Goal: Transaction & Acquisition: Purchase product/service

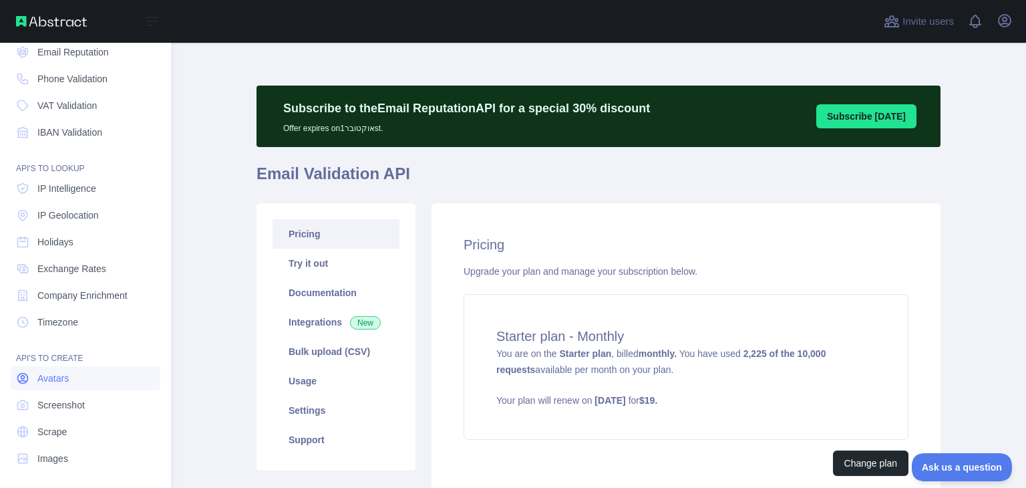
scroll to position [100, 0]
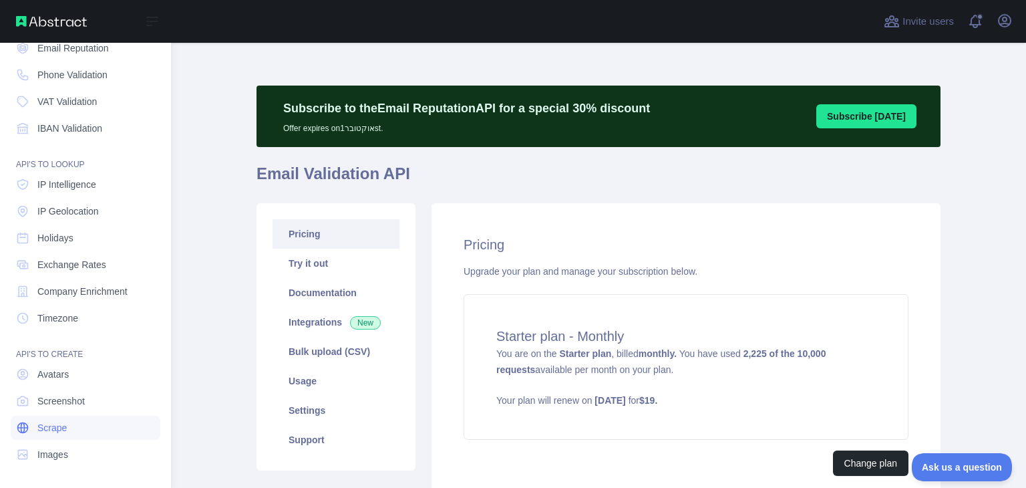
click at [47, 431] on span "Scrape" at bounding box center [51, 427] width 29 height 13
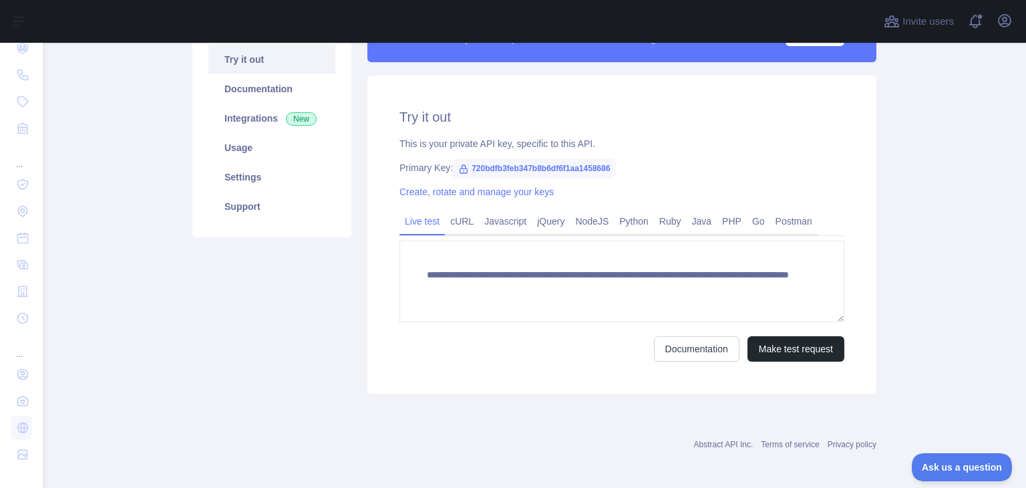
scroll to position [208, 0]
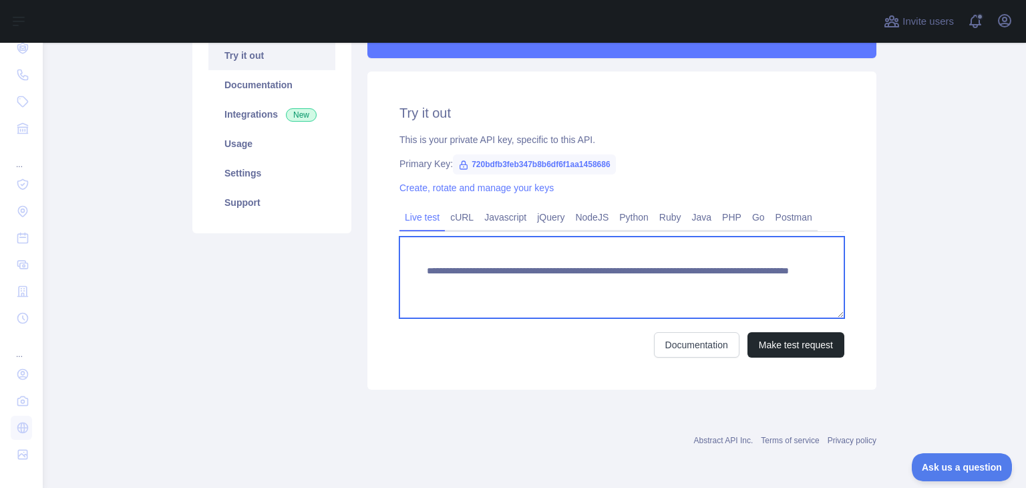
click at [550, 286] on textarea "**********" at bounding box center [622, 278] width 445 height 82
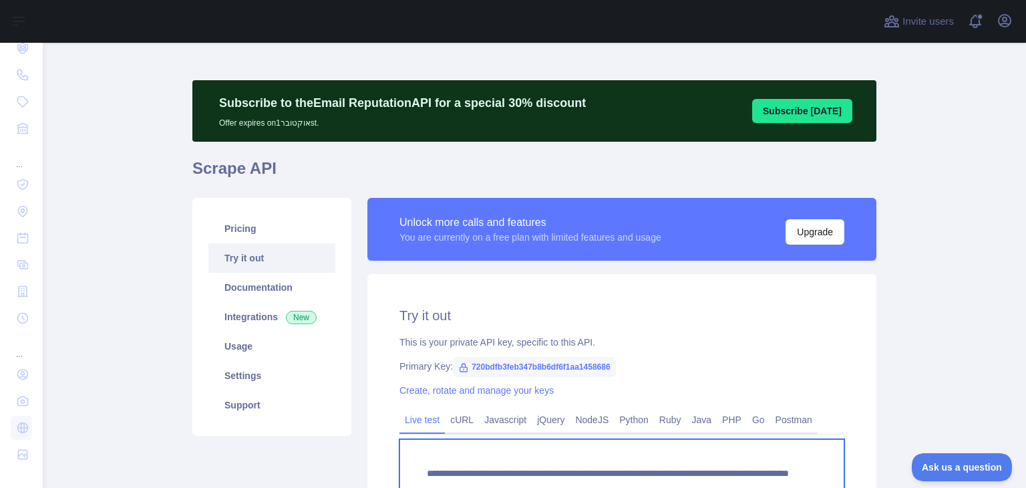
scroll to position [0, 0]
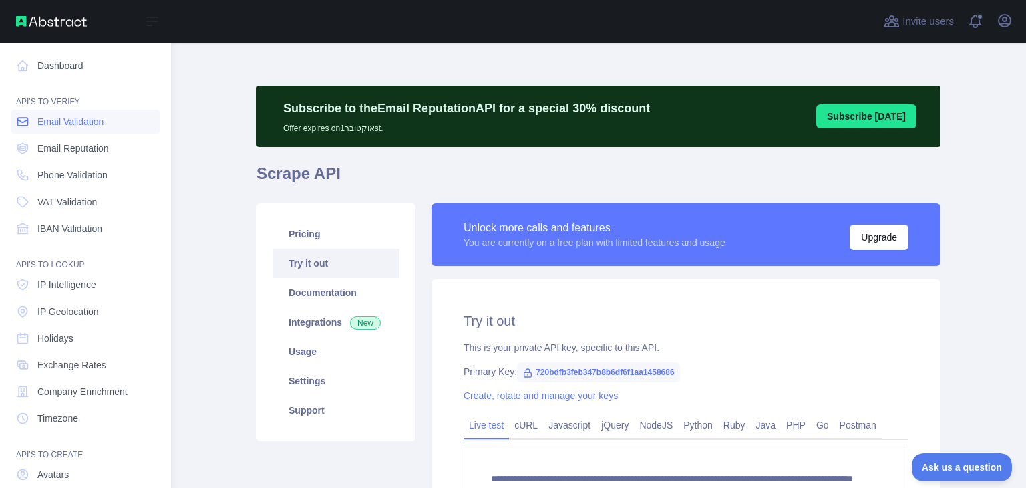
click at [67, 120] on span "Email Validation" at bounding box center [70, 121] width 66 height 13
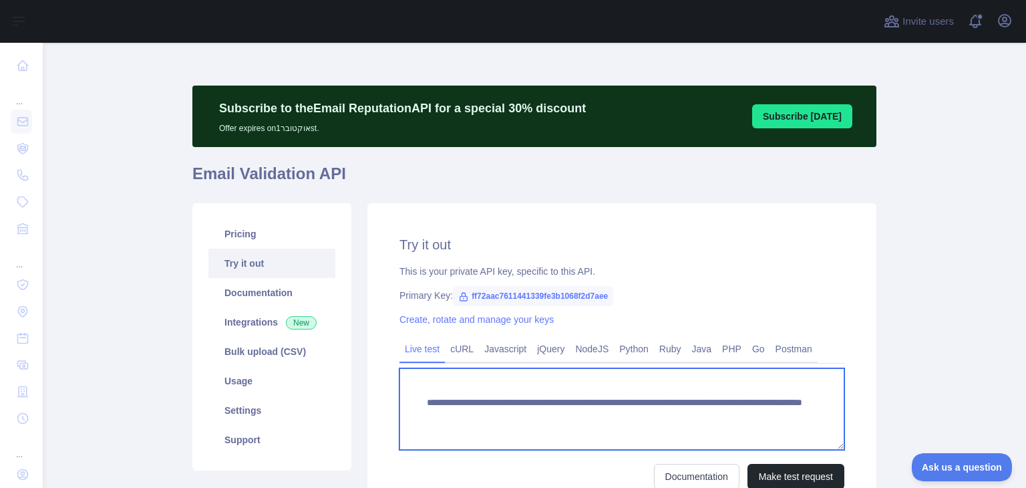
click at [574, 420] on textarea "**********" at bounding box center [622, 409] width 445 height 82
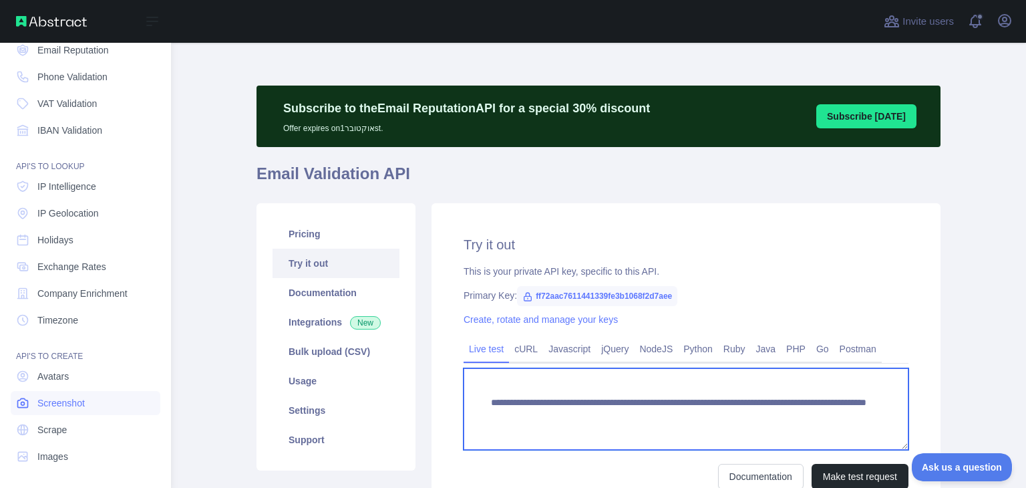
scroll to position [100, 0]
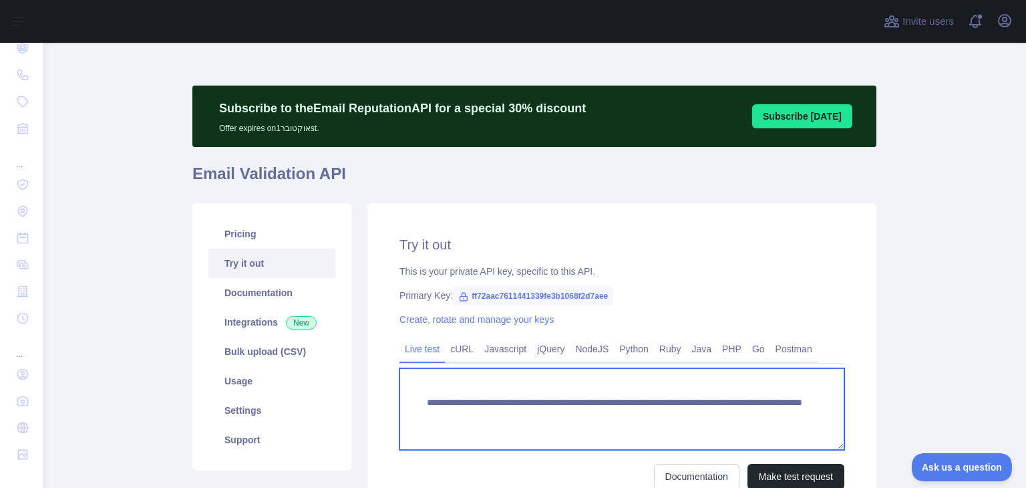
click at [559, 410] on textarea "**********" at bounding box center [622, 409] width 445 height 82
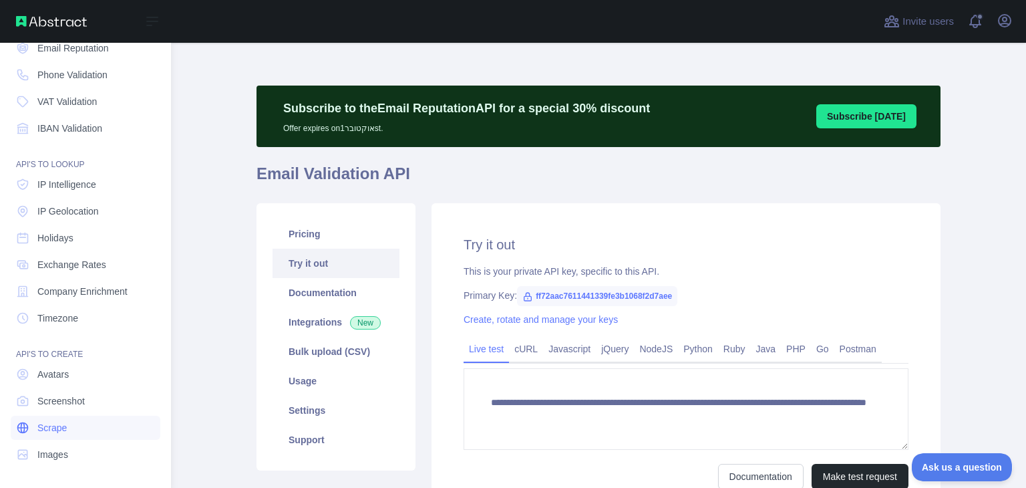
click at [61, 425] on span "Scrape" at bounding box center [51, 427] width 29 height 13
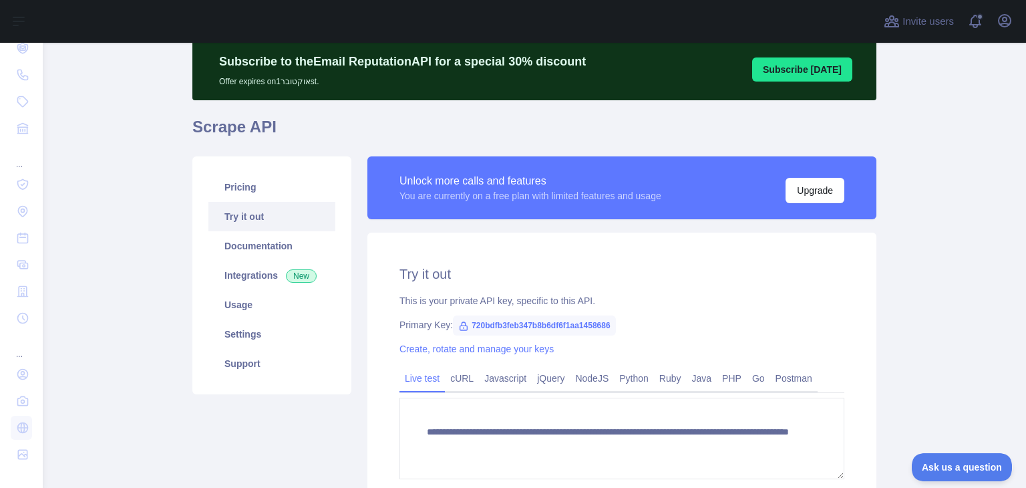
scroll to position [89, 0]
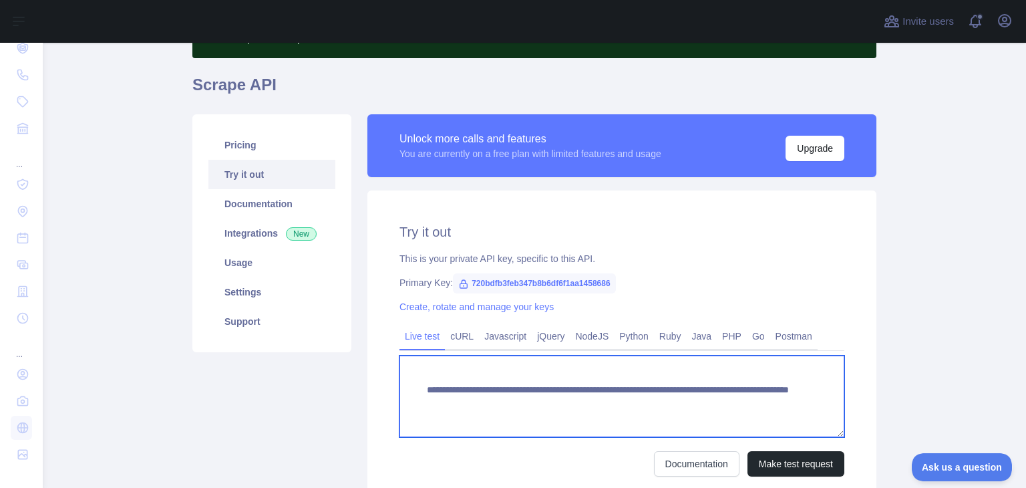
click at [531, 393] on textarea "**********" at bounding box center [622, 397] width 445 height 82
click at [539, 409] on textarea "**********" at bounding box center [622, 397] width 445 height 82
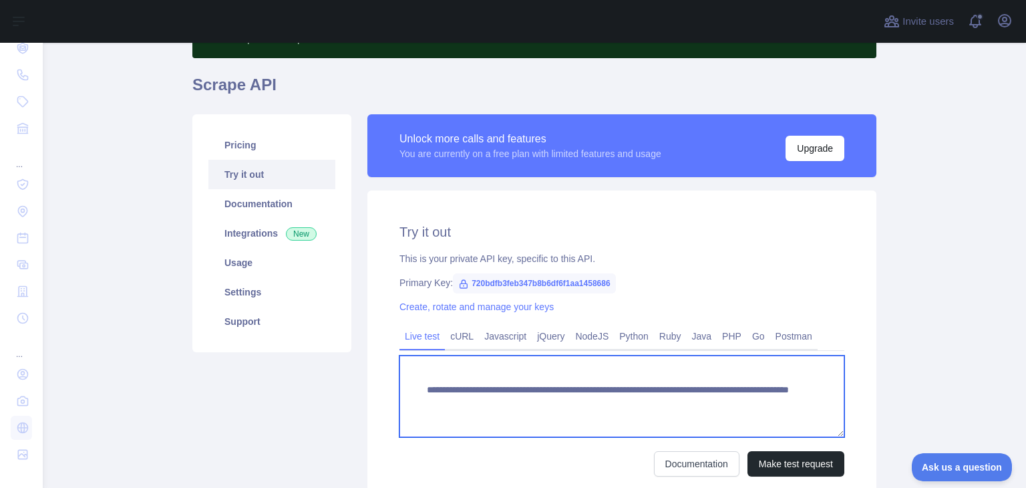
click at [539, 409] on textarea "**********" at bounding box center [622, 397] width 445 height 82
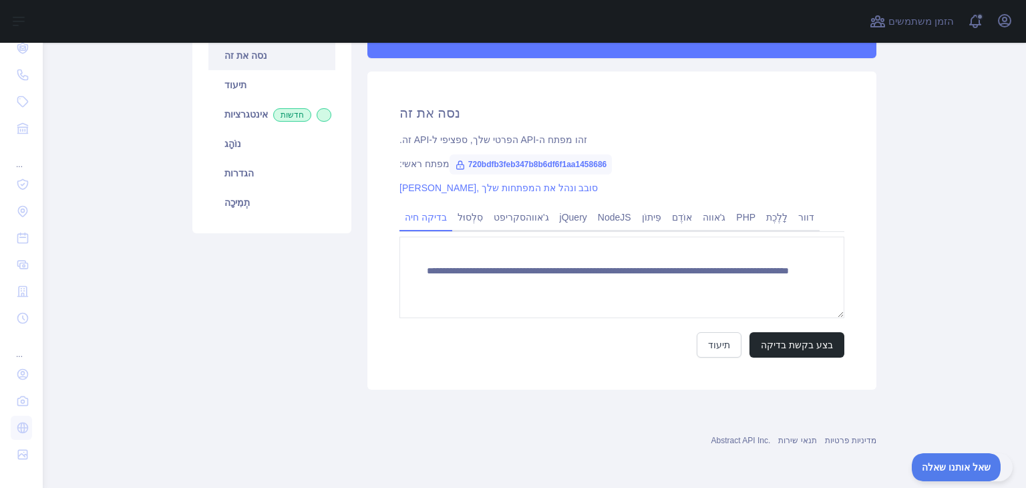
scroll to position [118, 0]
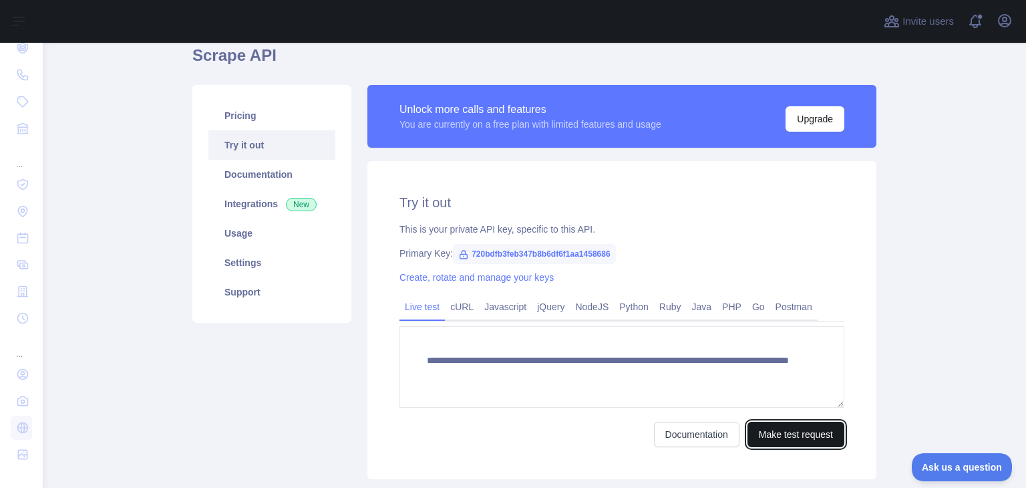
click at [759, 442] on button "Make test request" at bounding box center [796, 434] width 97 height 25
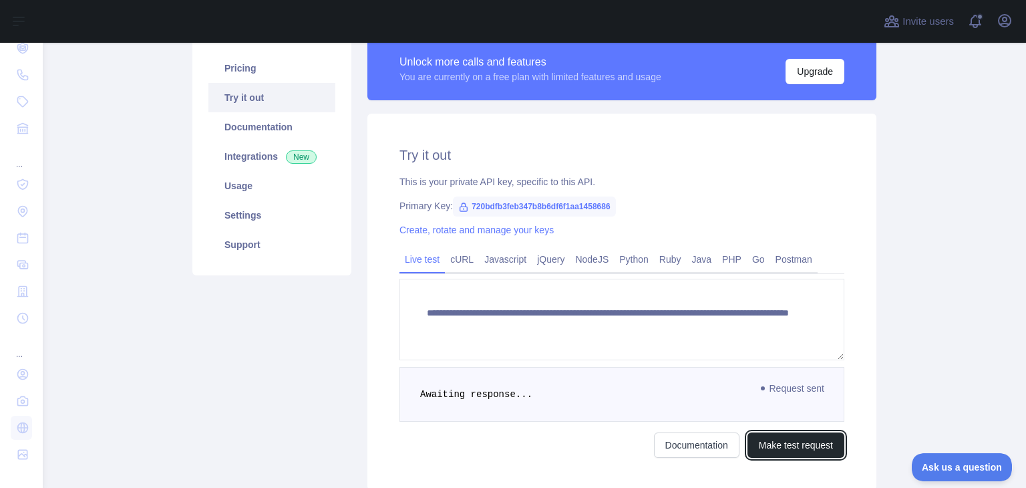
scroll to position [208, 0]
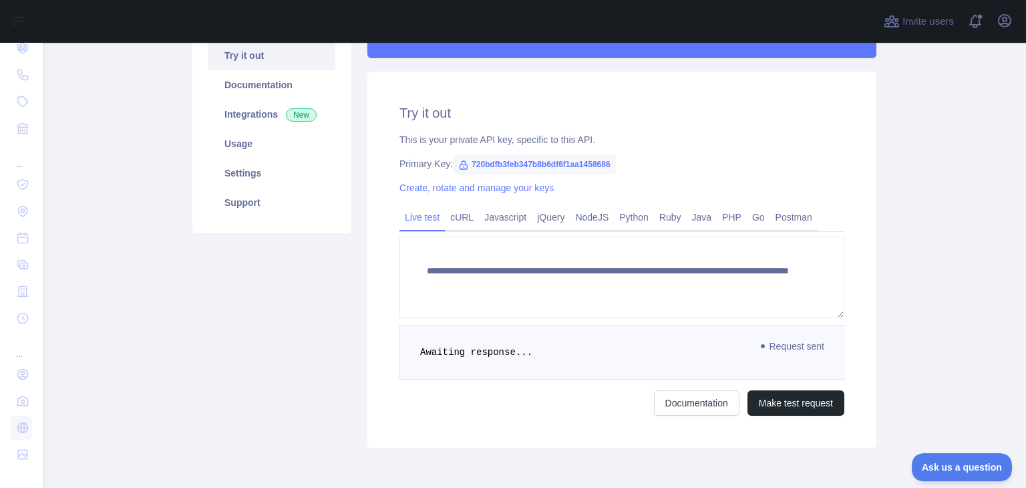
click at [786, 347] on span "Request sent" at bounding box center [793, 346] width 77 height 16
click at [499, 340] on pre "Awaiting response..." at bounding box center [622, 352] width 445 height 55
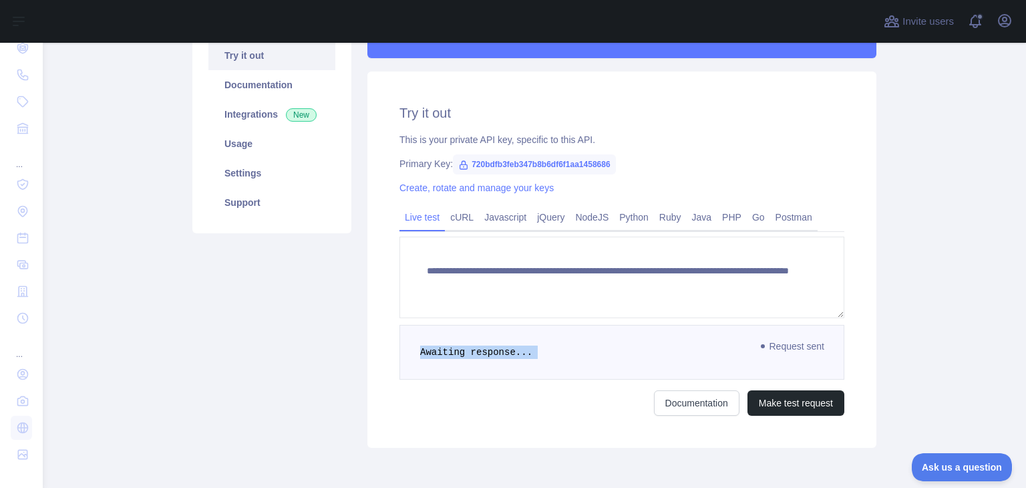
click at [499, 340] on pre "Awaiting response..." at bounding box center [622, 352] width 445 height 55
click at [338, 249] on div "Pricing Try it out Documentation Integrations New Usage Settings Support" at bounding box center [271, 221] width 175 height 452
click at [471, 350] on span "Awaiting response..." at bounding box center [476, 352] width 112 height 11
click at [469, 350] on span "Awaiting response..." at bounding box center [476, 352] width 112 height 11
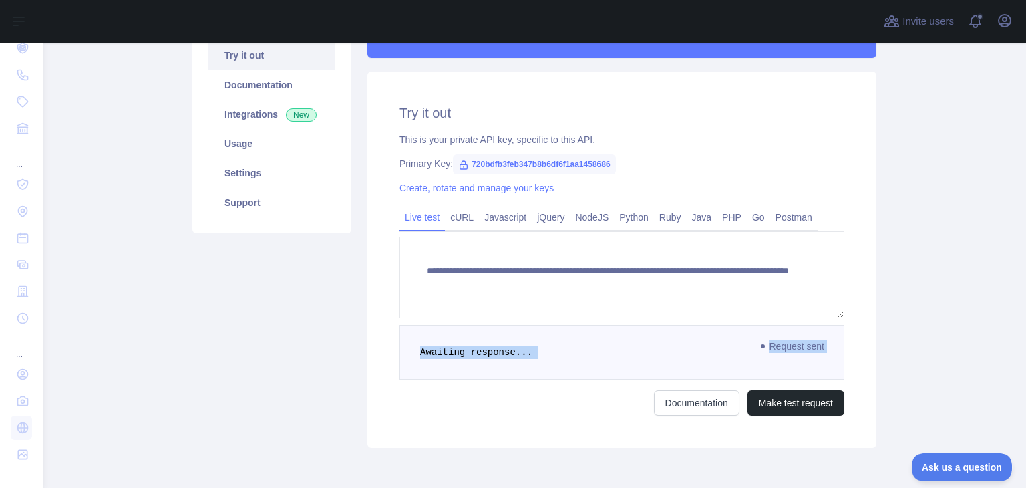
drag, startPoint x: 469, startPoint y: 350, endPoint x: 809, endPoint y: 343, distance: 340.2
click at [809, 343] on div "Request sent Awaiting response..." at bounding box center [622, 352] width 445 height 55
click at [809, 343] on span "Request sent" at bounding box center [793, 346] width 77 height 16
drag, startPoint x: 809, startPoint y: 343, endPoint x: 449, endPoint y: 337, distance: 360.2
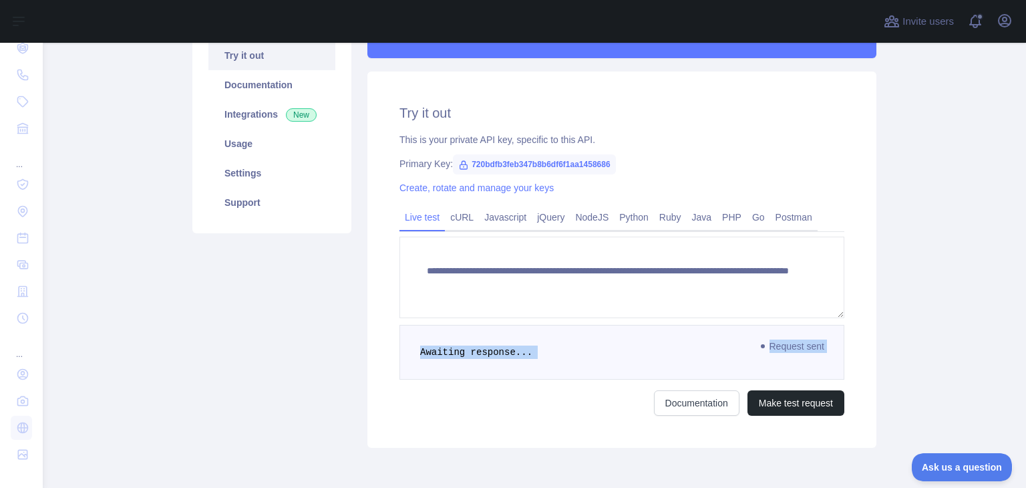
click at [449, 337] on div "Request sent Awaiting response..." at bounding box center [622, 352] width 445 height 55
click at [449, 337] on pre "Awaiting response..." at bounding box center [622, 352] width 445 height 55
drag, startPoint x: 449, startPoint y: 337, endPoint x: 801, endPoint y: 347, distance: 351.6
click at [800, 349] on div "Request sent Awaiting response..." at bounding box center [622, 352] width 445 height 55
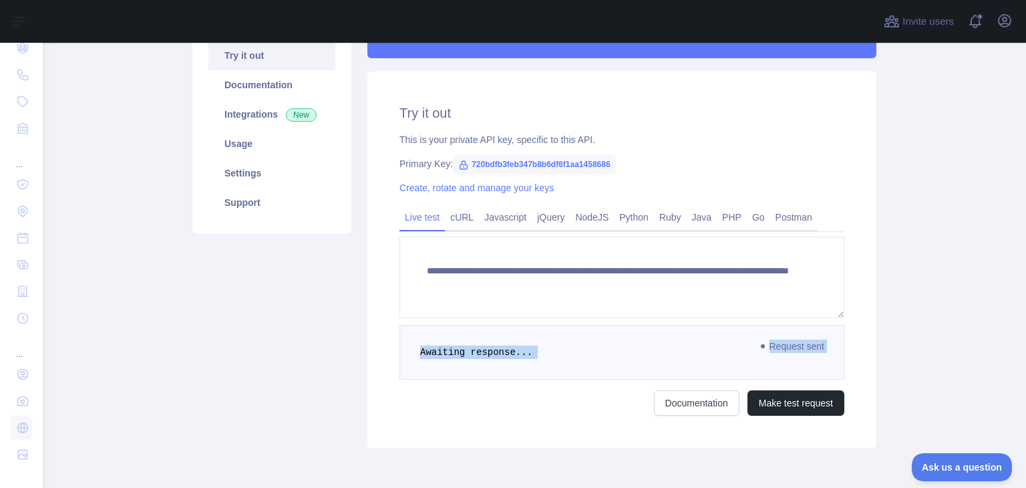
click at [801, 347] on span "Request sent" at bounding box center [793, 346] width 77 height 16
click at [237, 112] on link "Integrations New" at bounding box center [271, 114] width 127 height 29
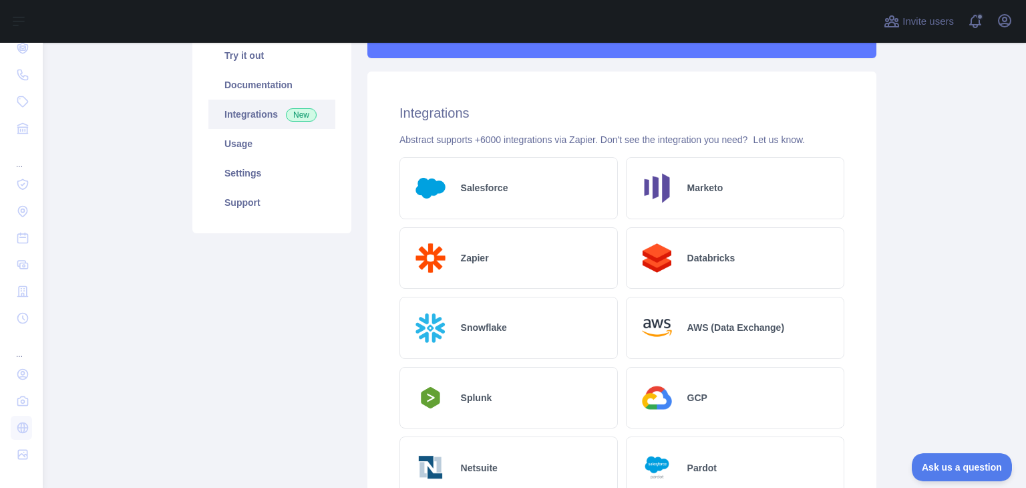
click at [700, 368] on div "GCP" at bounding box center [735, 398] width 219 height 62
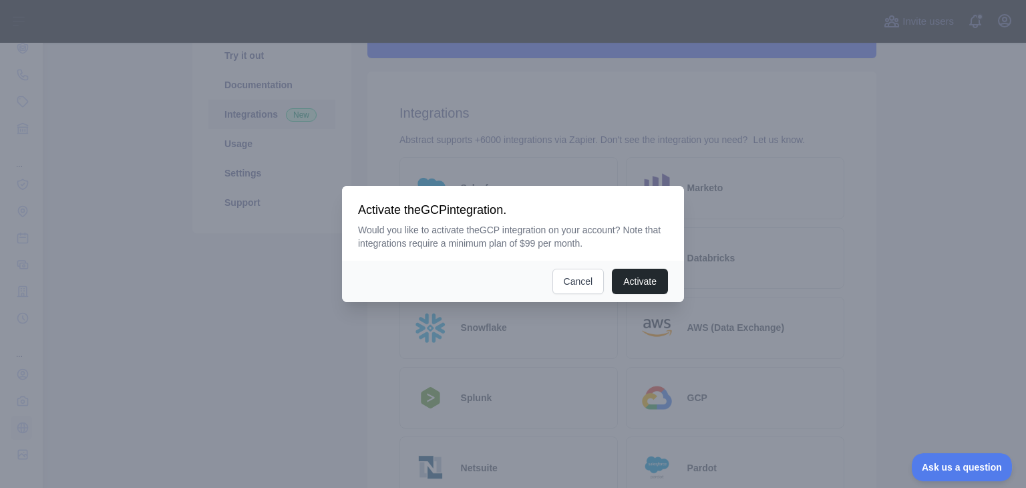
click at [562, 129] on div at bounding box center [513, 244] width 1026 height 488
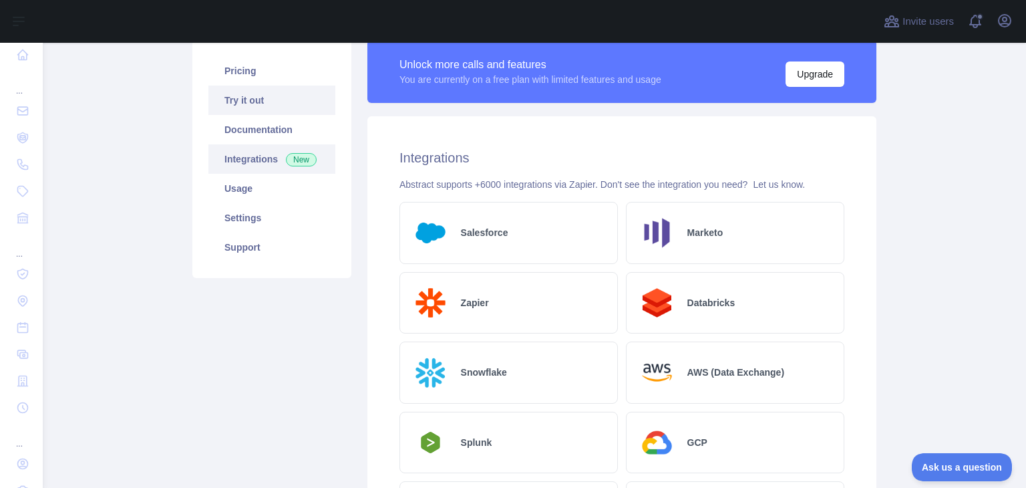
scroll to position [118, 0]
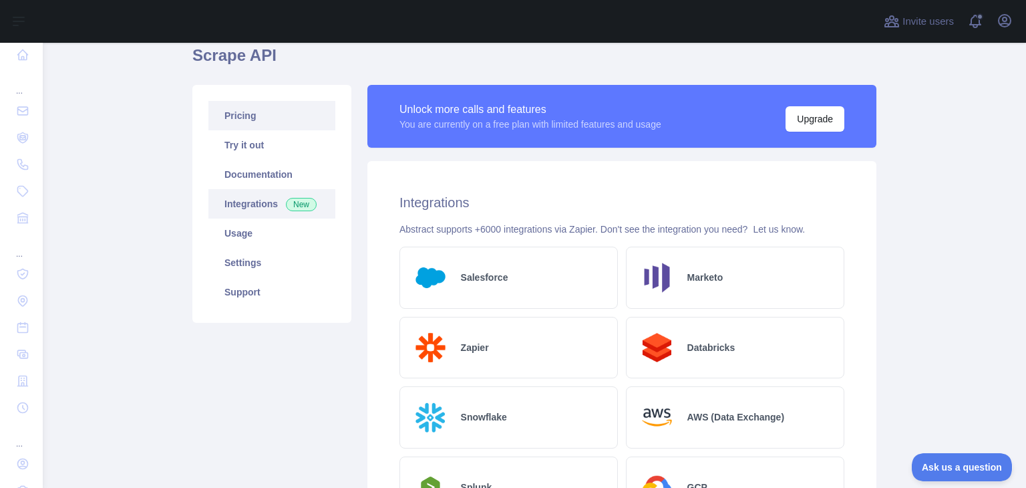
click at [250, 123] on link "Pricing" at bounding box center [271, 115] width 127 height 29
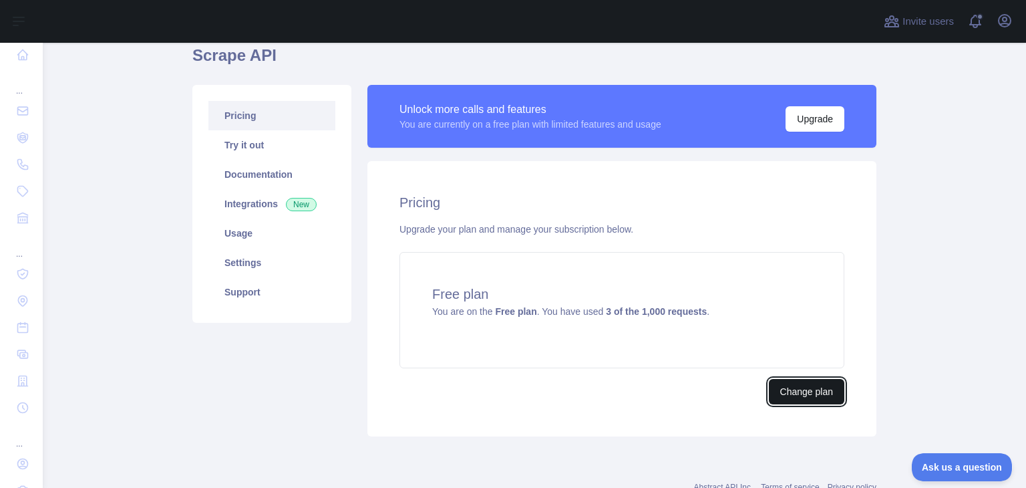
click at [812, 396] on button "Change plan" at bounding box center [807, 391] width 76 height 25
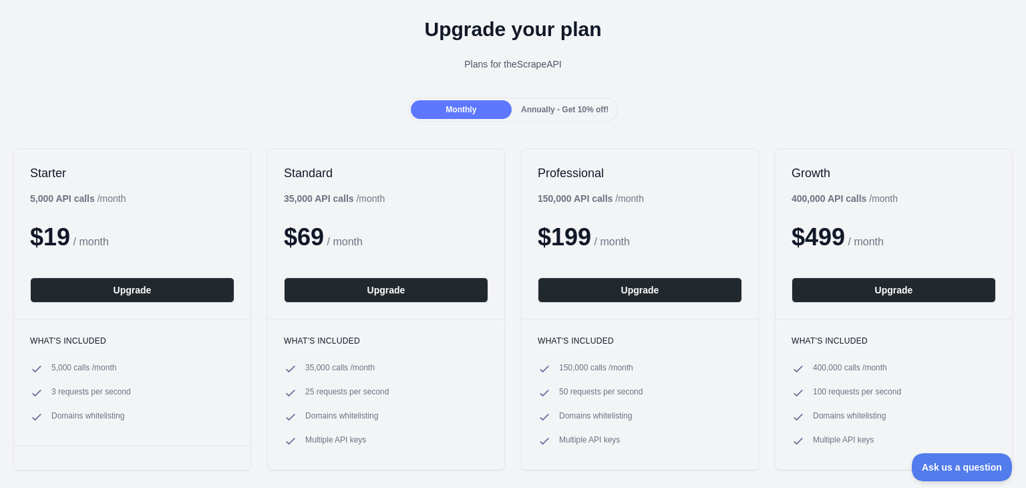
scroll to position [89, 0]
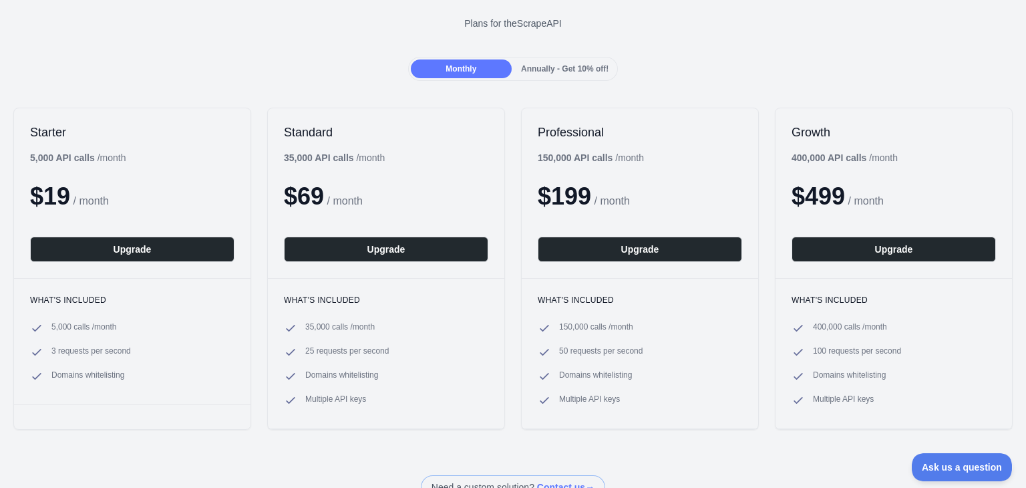
click at [550, 73] on div "Annually - Get 10% off!" at bounding box center [565, 68] width 101 height 19
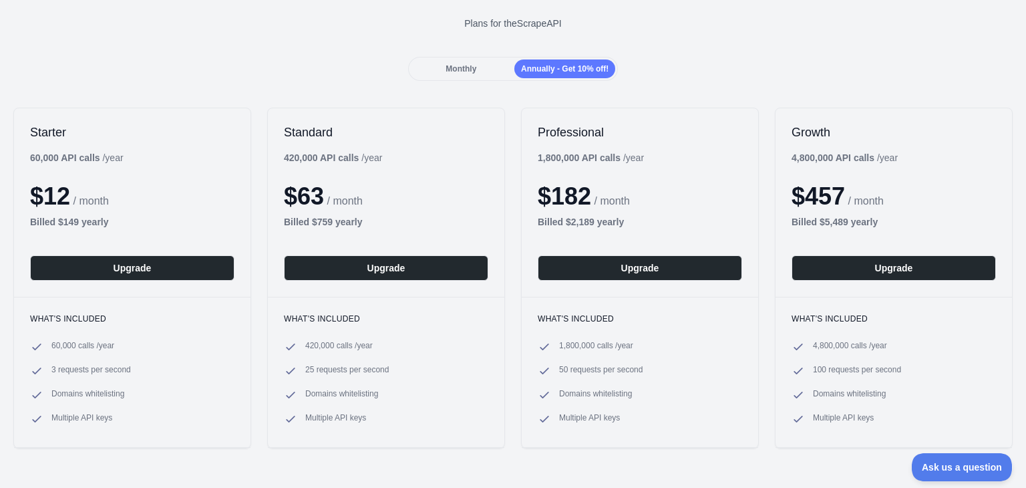
click at [460, 72] on span "Monthly" at bounding box center [461, 68] width 31 height 9
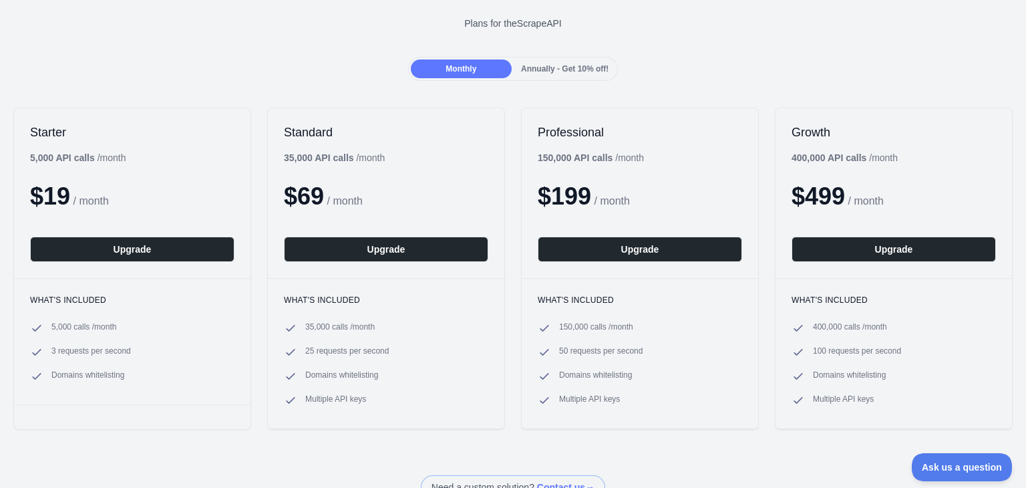
click at [563, 82] on div "Back Upgrade your plan Plans for the Scrape API Monthly Annually - Get 10% off!…" at bounding box center [513, 207] width 1026 height 583
click at [581, 77] on div "Annually - Get 10% off!" at bounding box center [565, 68] width 101 height 19
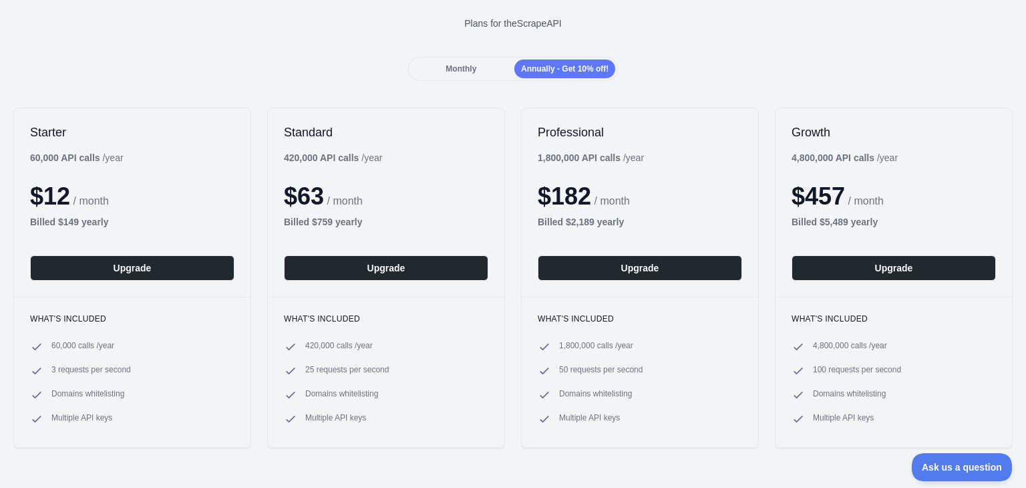
drag, startPoint x: 337, startPoint y: 51, endPoint x: 414, endPoint y: 70, distance: 79.7
click at [414, 70] on div "Monthly" at bounding box center [461, 68] width 101 height 19
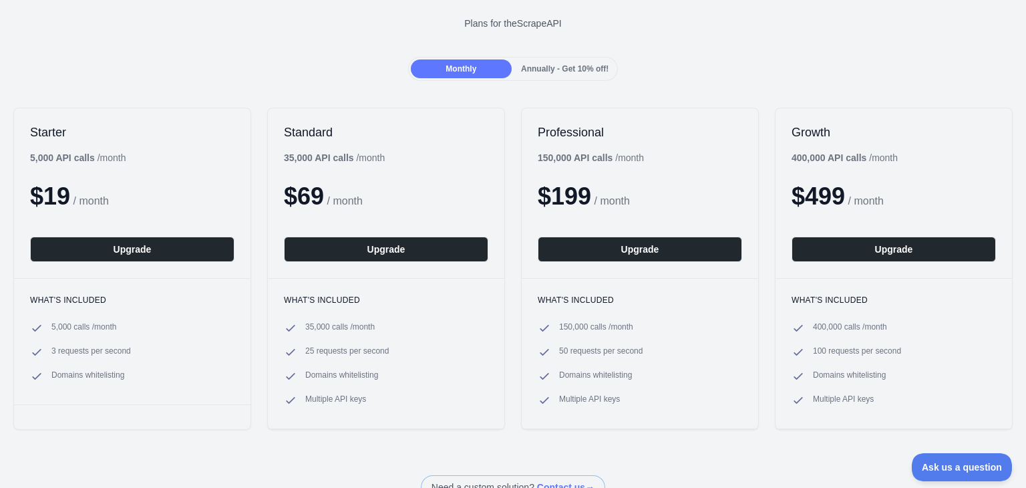
click at [585, 67] on span "Annually - Get 10% off!" at bounding box center [565, 68] width 88 height 9
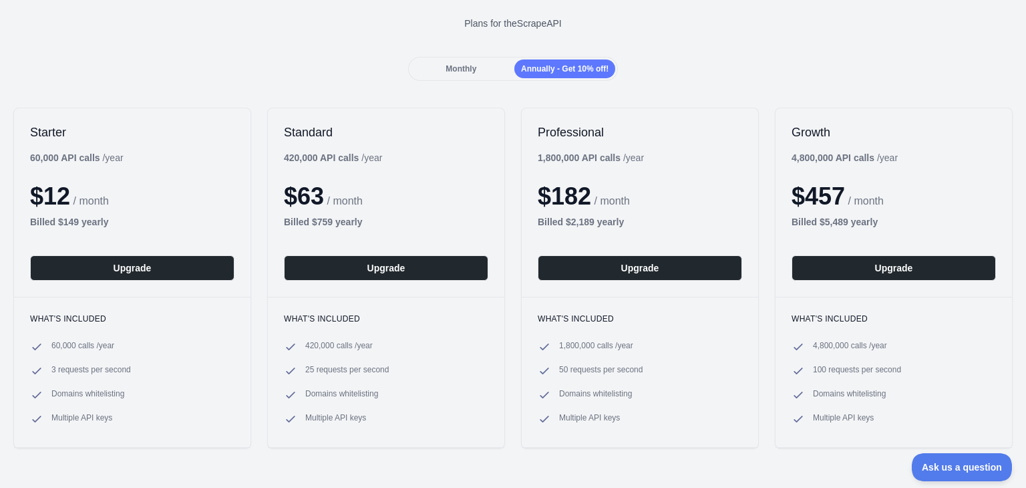
click at [489, 63] on div "Monthly" at bounding box center [461, 68] width 101 height 19
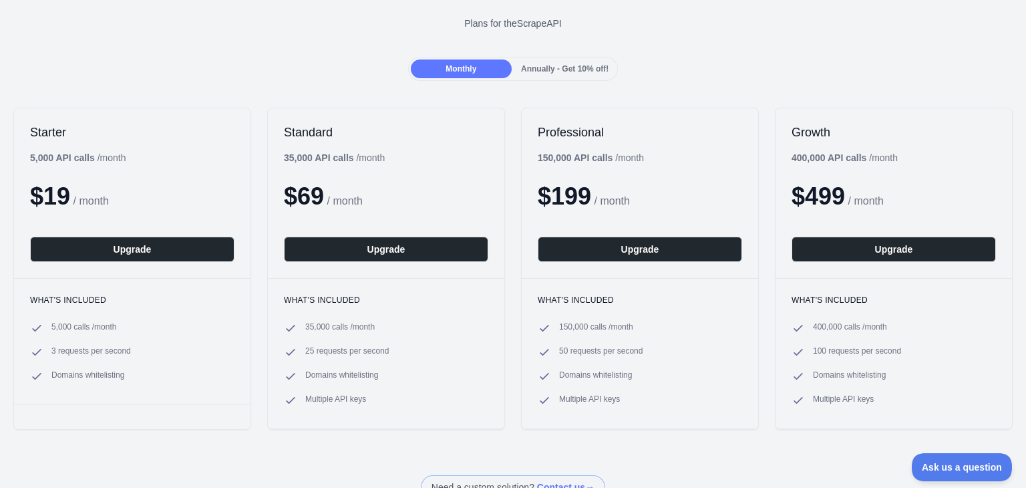
click at [591, 64] on span "Annually - Get 10% off!" at bounding box center [565, 68] width 88 height 9
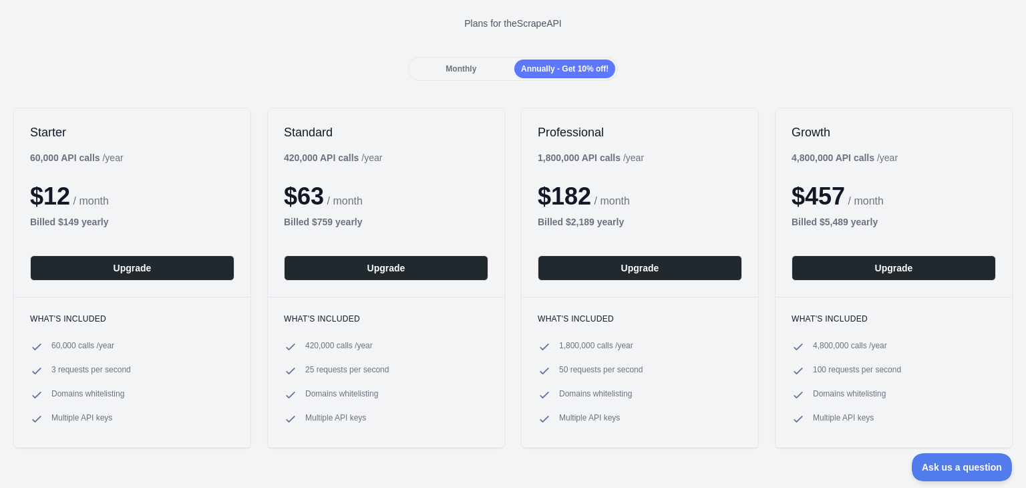
click at [492, 55] on div "Upgrade your plan Plans for the Scrape API" at bounding box center [513, 9] width 1026 height 96
drag, startPoint x: 486, startPoint y: 69, endPoint x: 465, endPoint y: 72, distance: 21.6
click at [486, 69] on div "Monthly" at bounding box center [461, 68] width 101 height 19
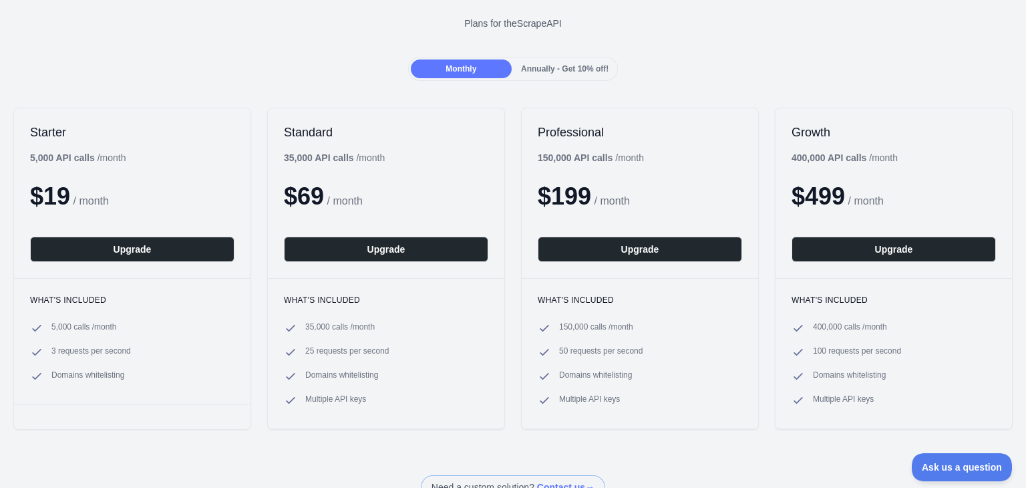
click at [300, 39] on div "Upgrade your plan Plans for the Scrape API" at bounding box center [513, 9] width 1026 height 96
click at [571, 69] on span "Annually - Get 10% off!" at bounding box center [565, 68] width 88 height 9
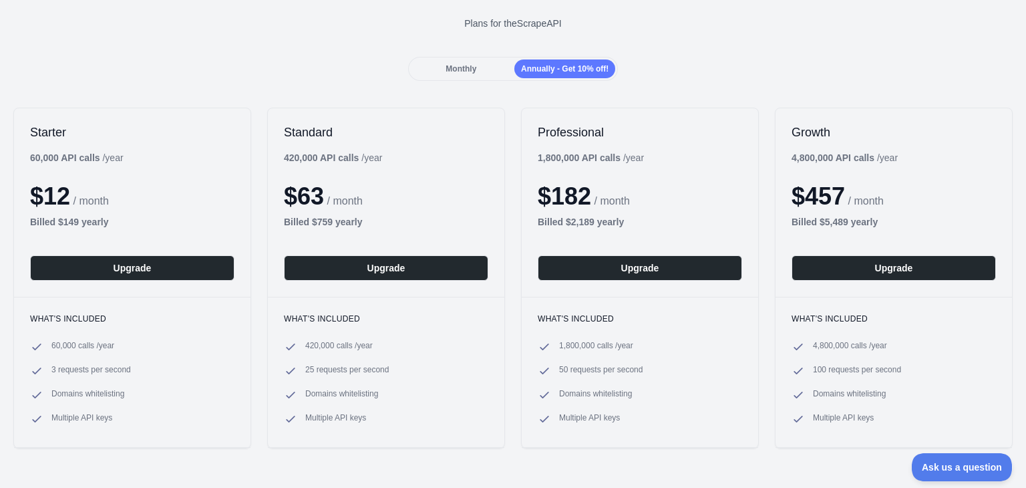
click at [469, 57] on div "Monthly Annually - Get 10% off!" at bounding box center [513, 69] width 211 height 24
click at [456, 65] on span "Monthly" at bounding box center [461, 68] width 31 height 9
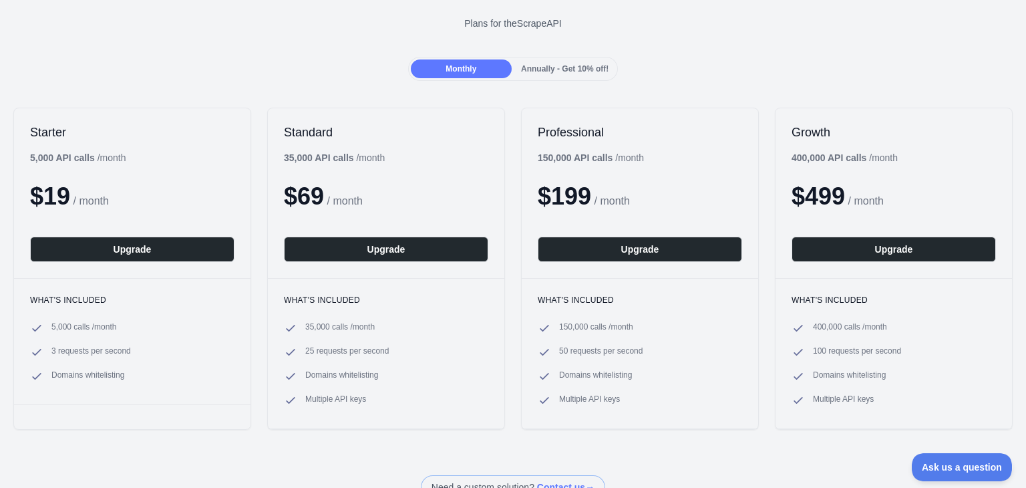
click at [535, 70] on span "Annually - Get 10% off!" at bounding box center [565, 68] width 88 height 9
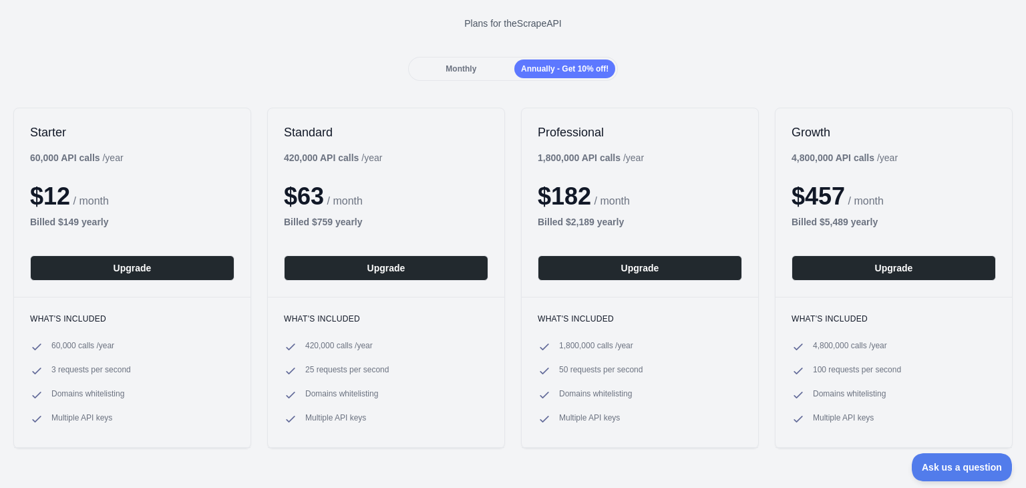
click at [460, 57] on div "Monthly Annually - Get 10% off!" at bounding box center [513, 69] width 211 height 24
click at [487, 73] on div "Monthly" at bounding box center [461, 68] width 101 height 19
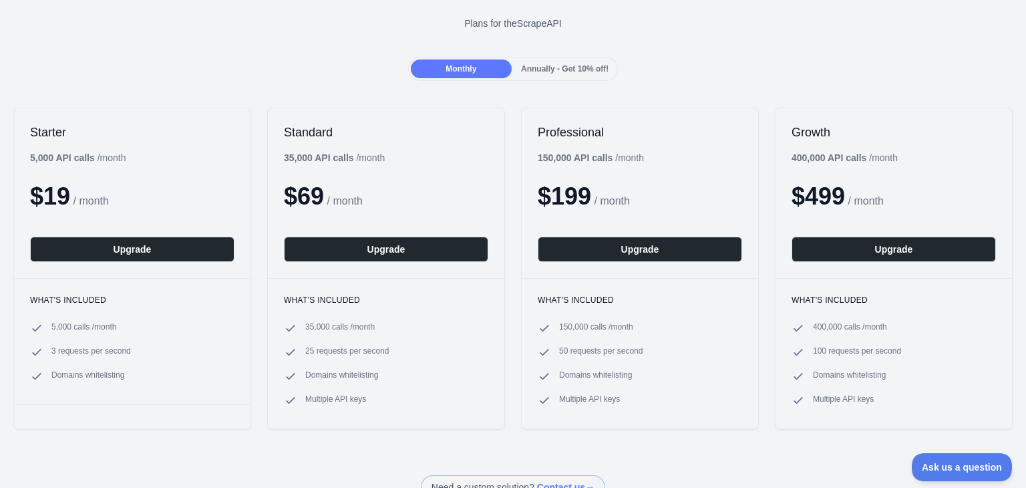
click at [529, 73] on span "Annually - Get 10% off!" at bounding box center [565, 68] width 88 height 9
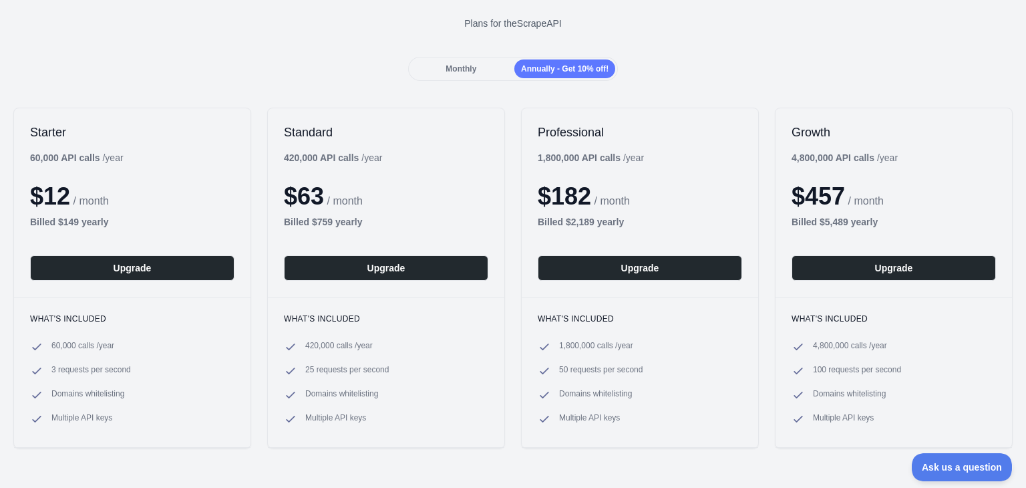
drag, startPoint x: 436, startPoint y: 74, endPoint x: 465, endPoint y: 71, distance: 29.5
click at [436, 74] on div "Monthly" at bounding box center [461, 68] width 101 height 19
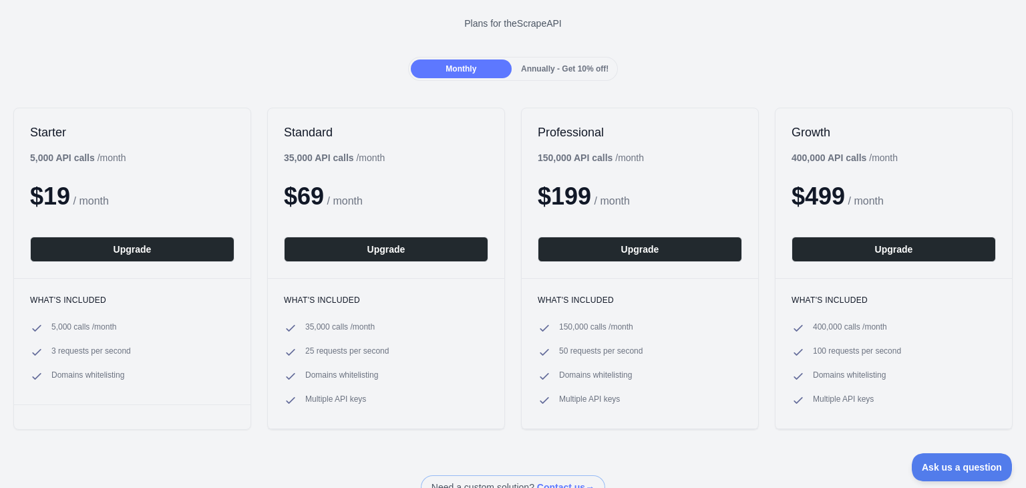
click at [532, 72] on span "Annually - Get 10% off!" at bounding box center [565, 68] width 88 height 9
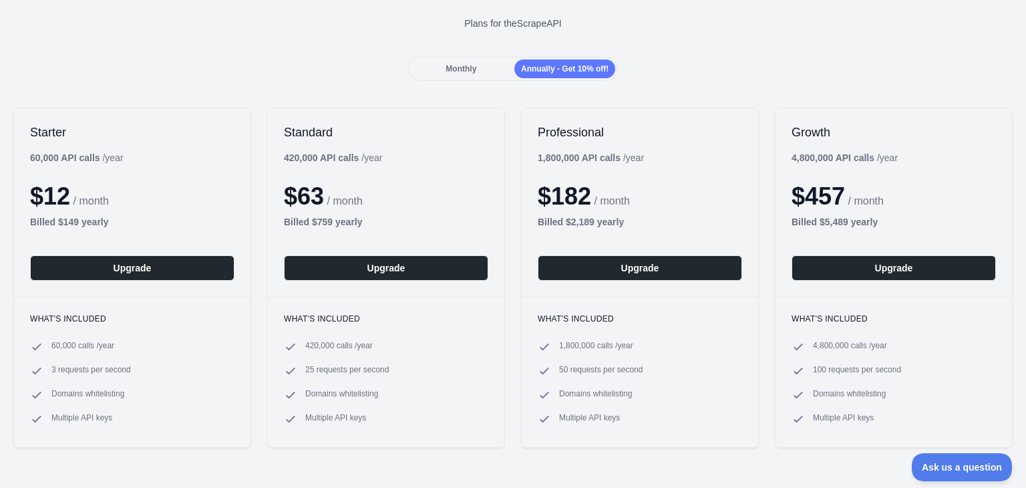
drag, startPoint x: 289, startPoint y: 39, endPoint x: 303, endPoint y: 41, distance: 14.8
click at [289, 39] on div "Upgrade your plan Plans for the Scrape API" at bounding box center [513, 9] width 1026 height 96
click at [483, 70] on div "Monthly" at bounding box center [461, 68] width 101 height 19
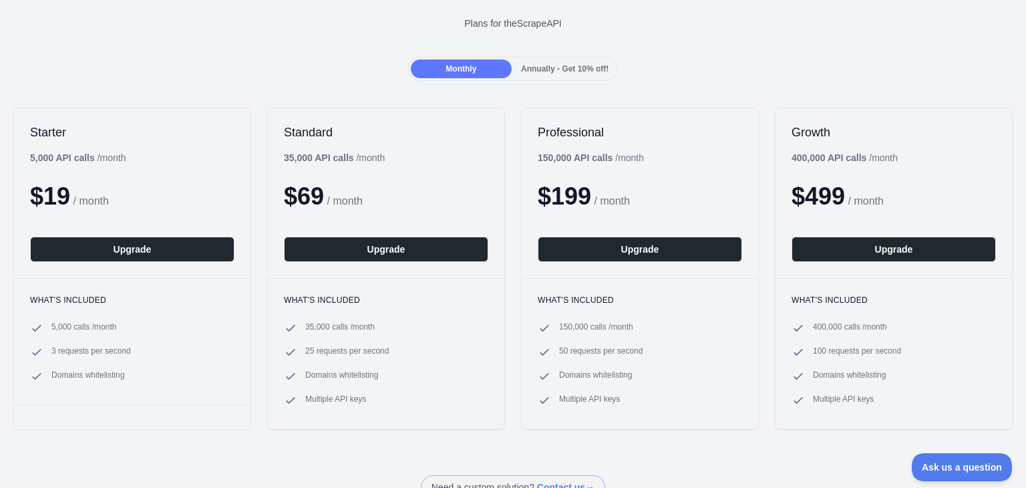
click at [588, 70] on span "Annually - Get 10% off!" at bounding box center [565, 68] width 88 height 9
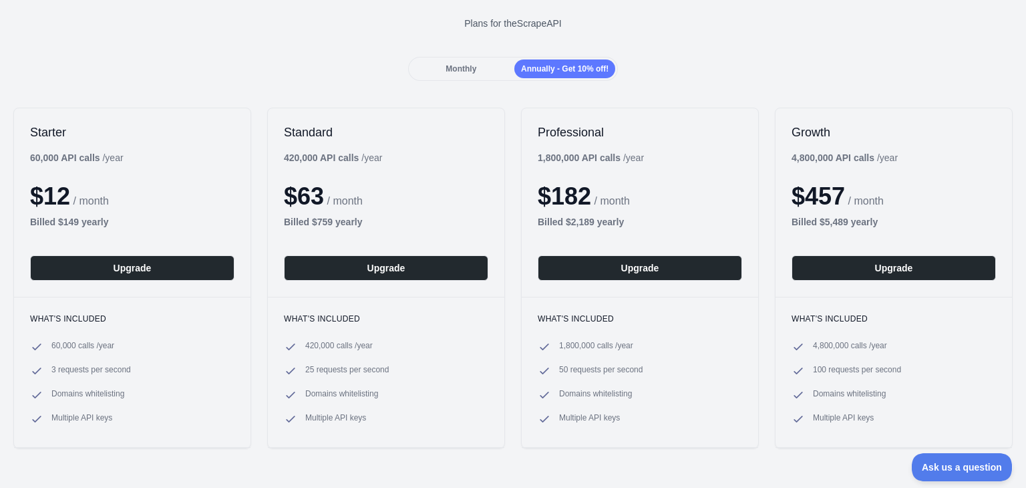
click at [485, 59] on div "Monthly" at bounding box center [461, 68] width 101 height 19
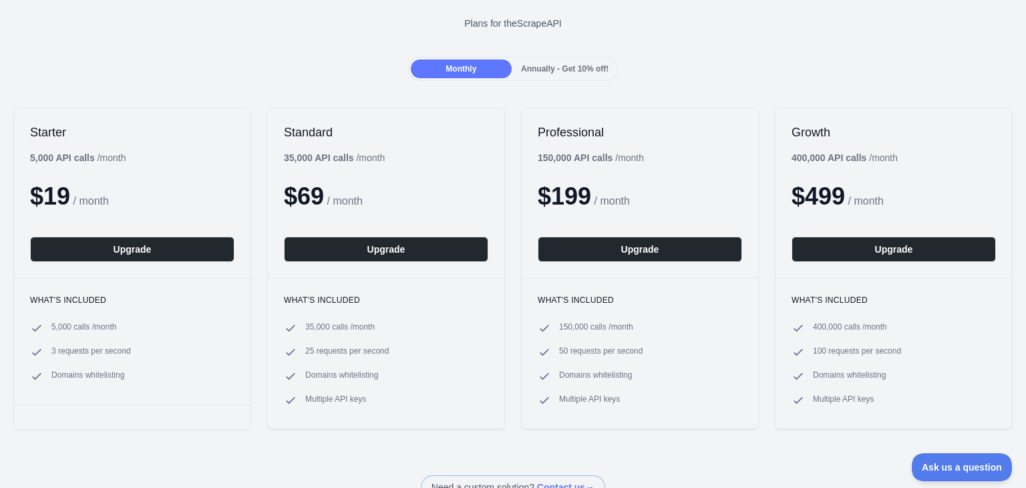
click at [552, 64] on span "Annually - Get 10% off!" at bounding box center [565, 68] width 88 height 9
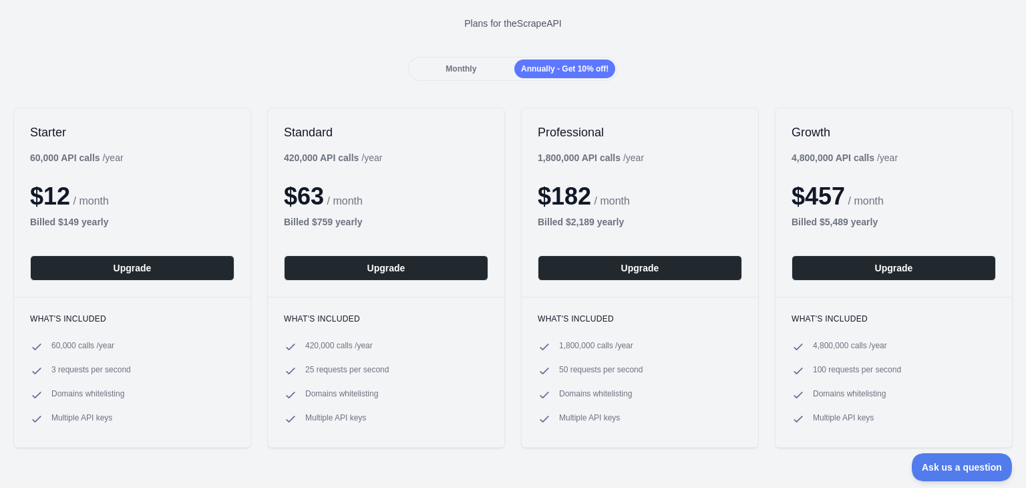
click at [460, 57] on div "Monthly Annually - Get 10% off!" at bounding box center [513, 69] width 211 height 24
click at [464, 65] on span "Monthly" at bounding box center [461, 68] width 31 height 9
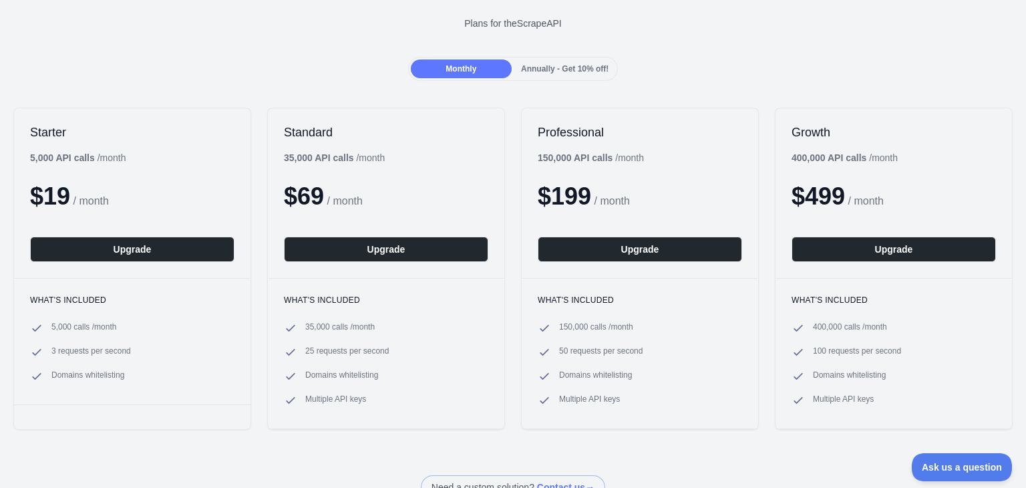
click at [479, 63] on div "Monthly" at bounding box center [461, 68] width 101 height 19
click at [529, 65] on span "Annually - Get 10% off!" at bounding box center [565, 68] width 88 height 9
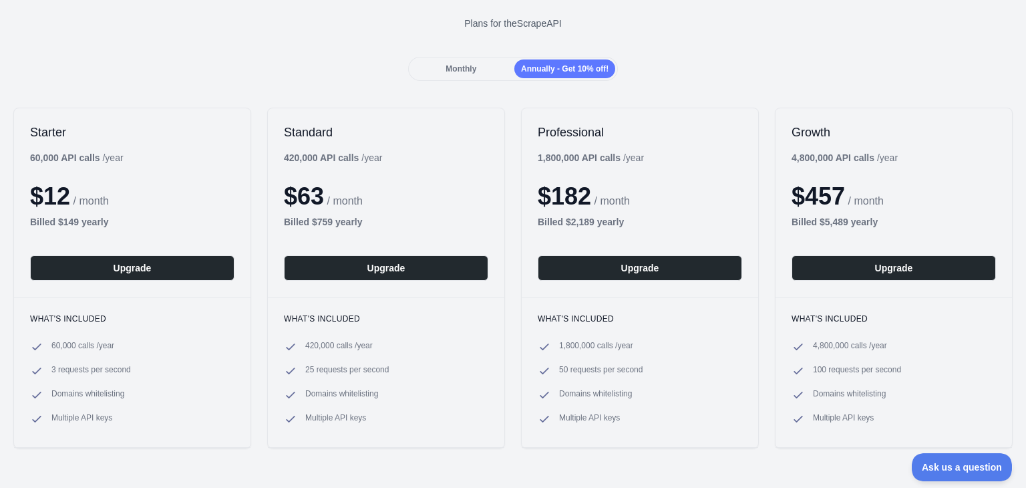
click at [472, 65] on span "Monthly" at bounding box center [461, 68] width 31 height 9
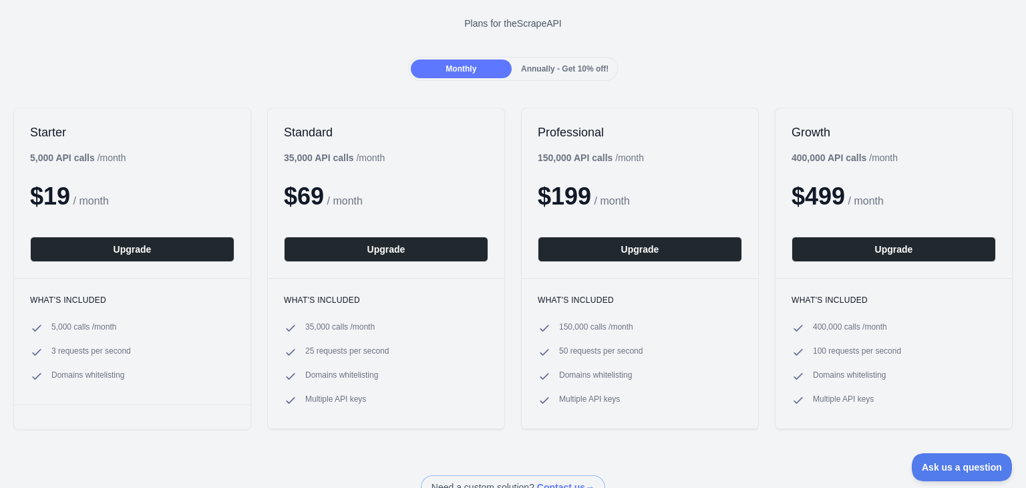
click at [558, 69] on span "Annually - Get 10% off!" at bounding box center [565, 68] width 88 height 9
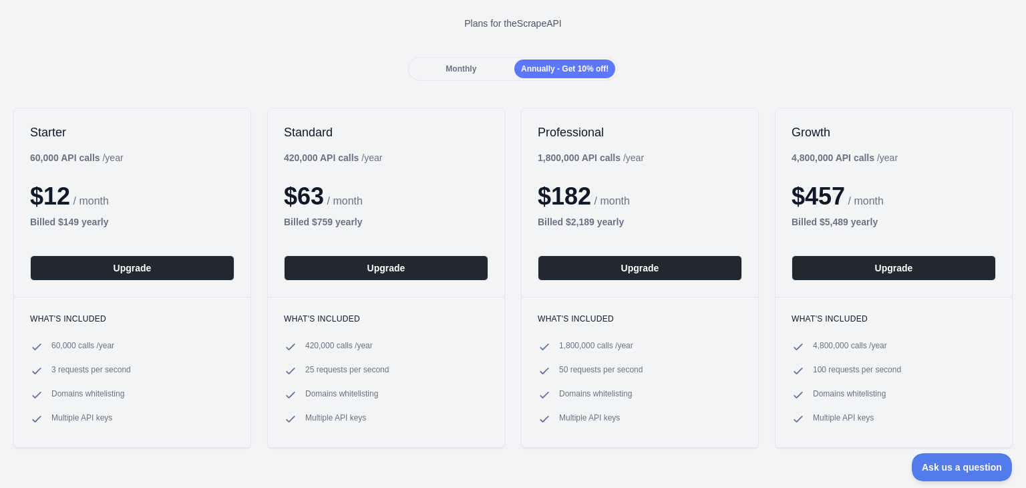
click at [422, 65] on div "Monthly" at bounding box center [461, 68] width 101 height 19
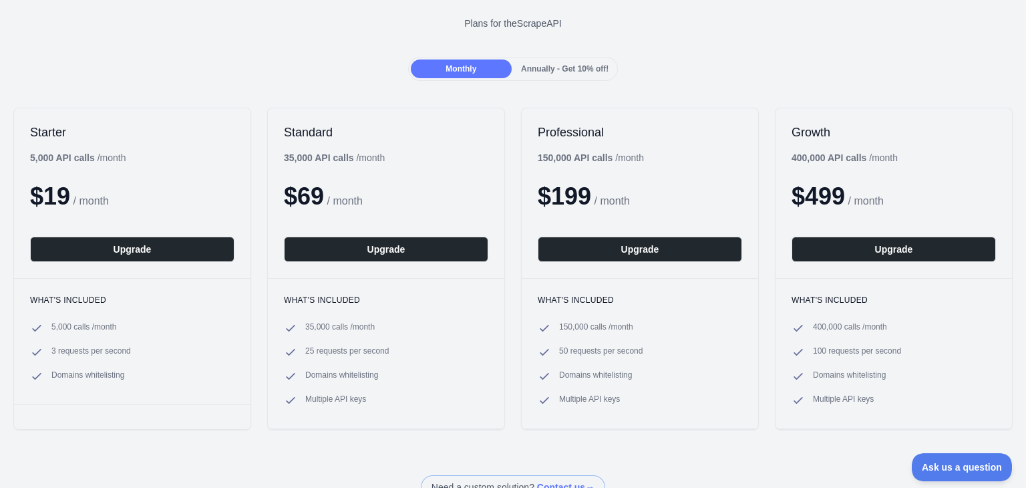
click at [515, 68] on div "Annually - Get 10% off!" at bounding box center [565, 68] width 101 height 19
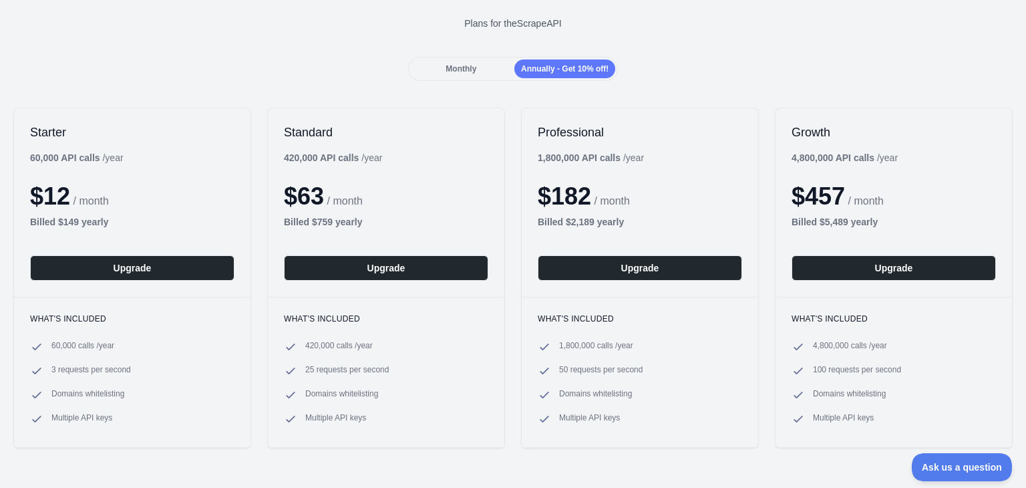
click at [480, 65] on div "Monthly" at bounding box center [461, 68] width 101 height 19
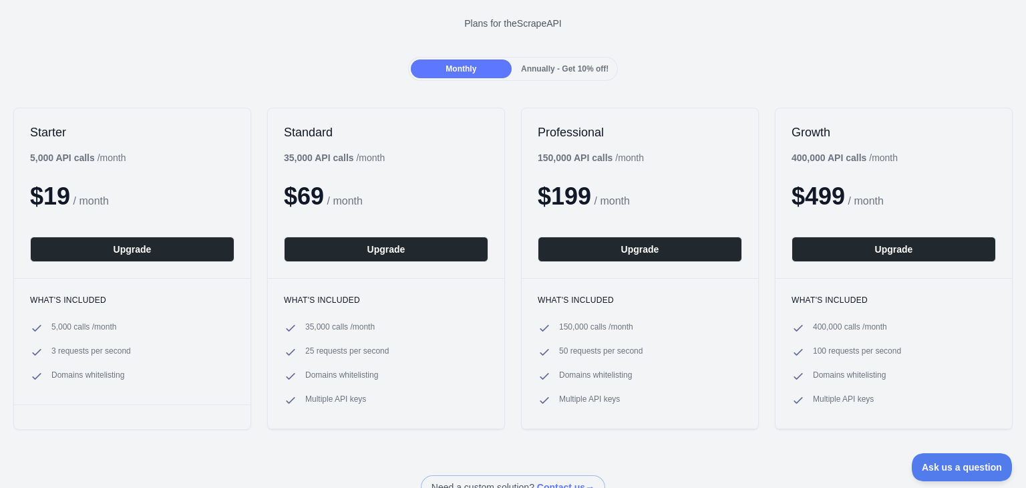
click at [525, 65] on span "Annually - Get 10% off!" at bounding box center [565, 68] width 88 height 9
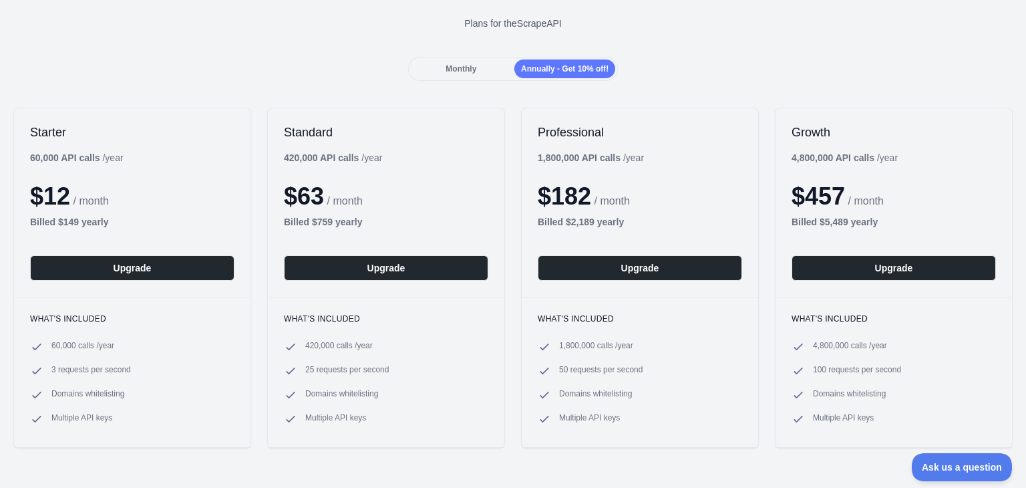
click at [489, 65] on div "Monthly" at bounding box center [461, 68] width 101 height 19
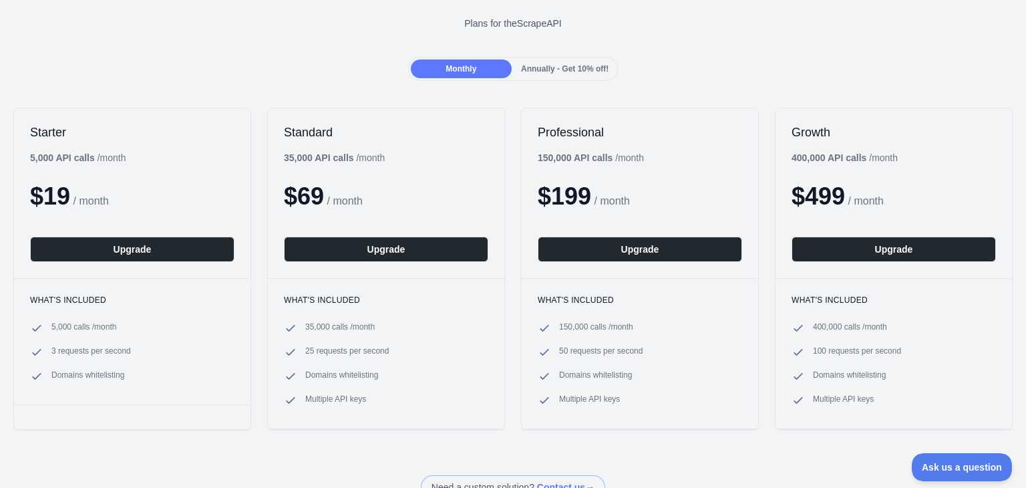
click at [543, 66] on span "Annually - Get 10% off!" at bounding box center [565, 68] width 88 height 9
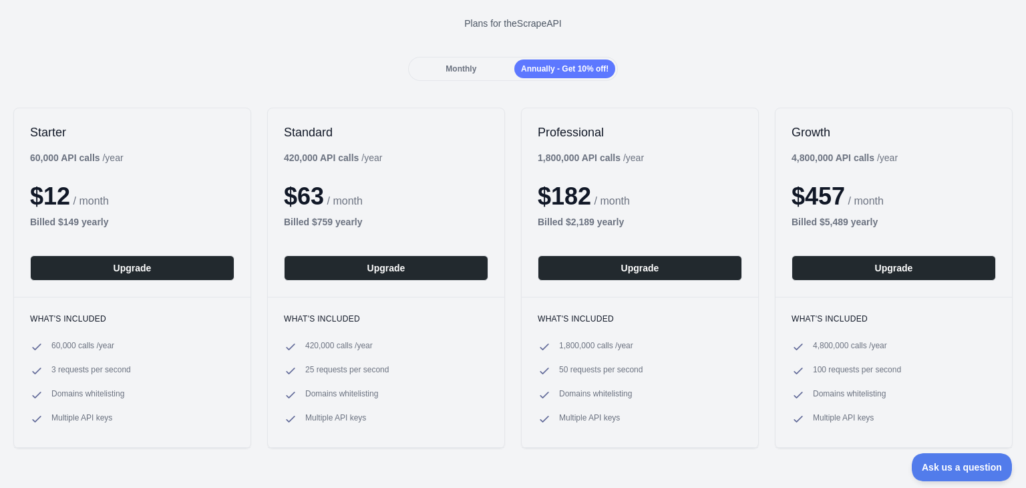
click at [487, 65] on div "Monthly" at bounding box center [461, 68] width 101 height 19
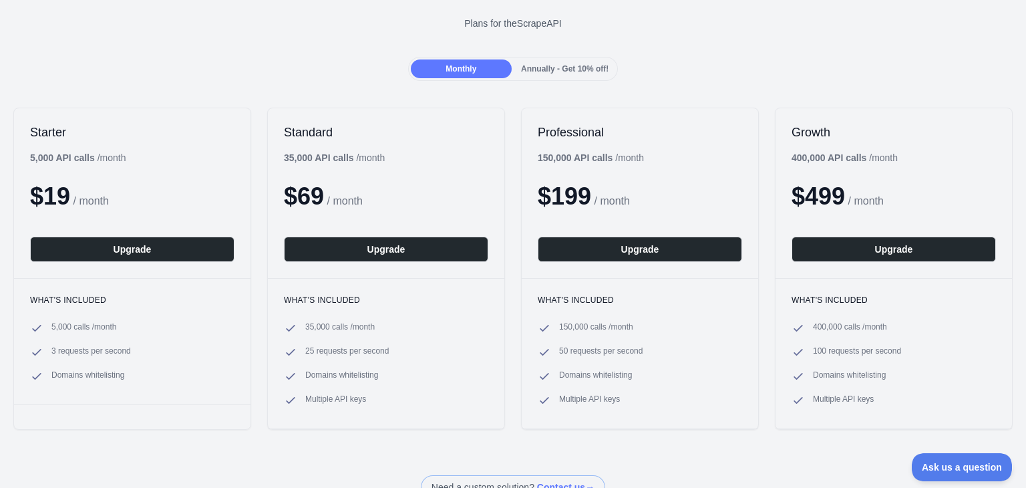
click at [549, 67] on span "Annually - Get 10% off!" at bounding box center [565, 68] width 88 height 9
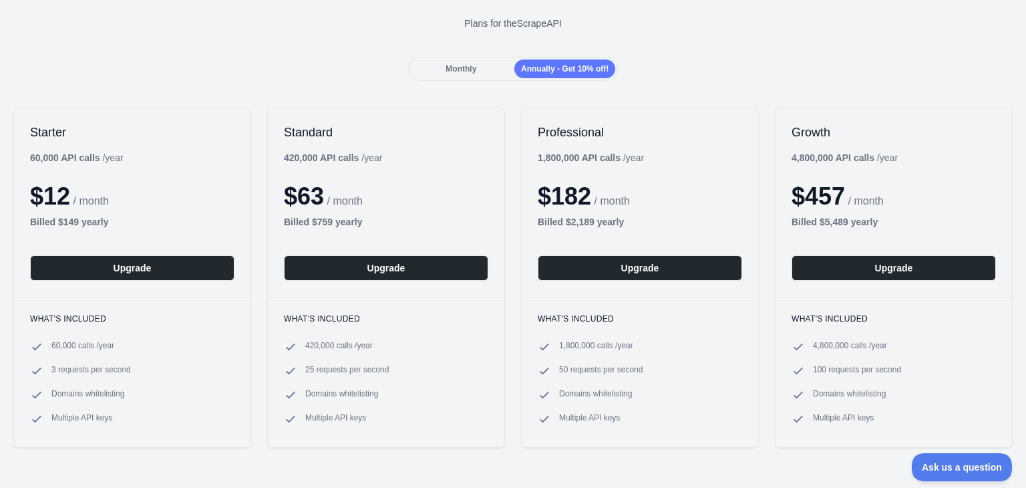
click at [481, 70] on div "Monthly" at bounding box center [461, 68] width 101 height 19
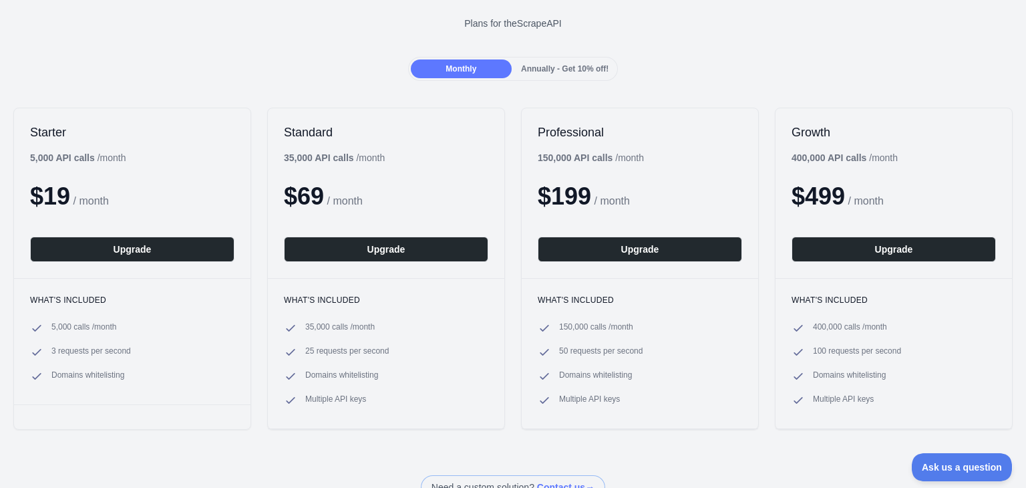
scroll to position [0, 0]
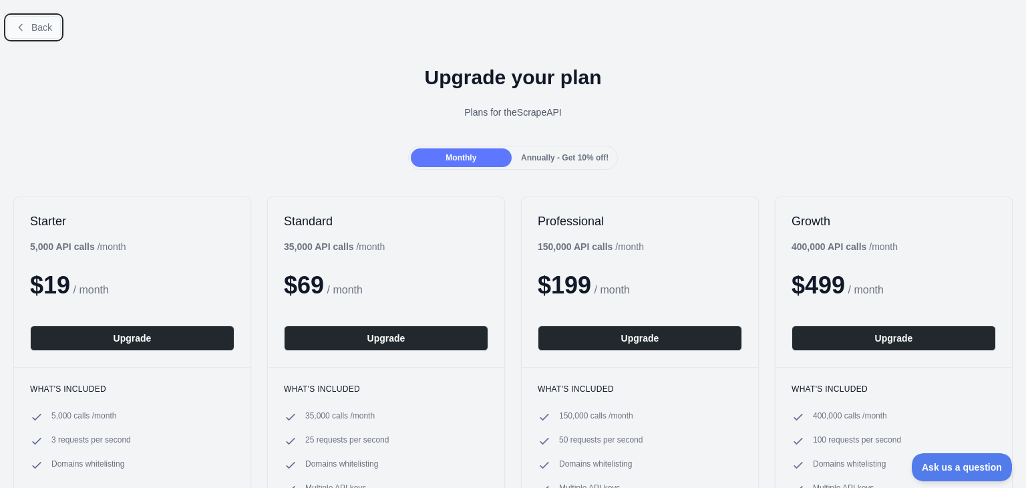
click at [43, 22] on span "Back" at bounding box center [41, 27] width 21 height 11
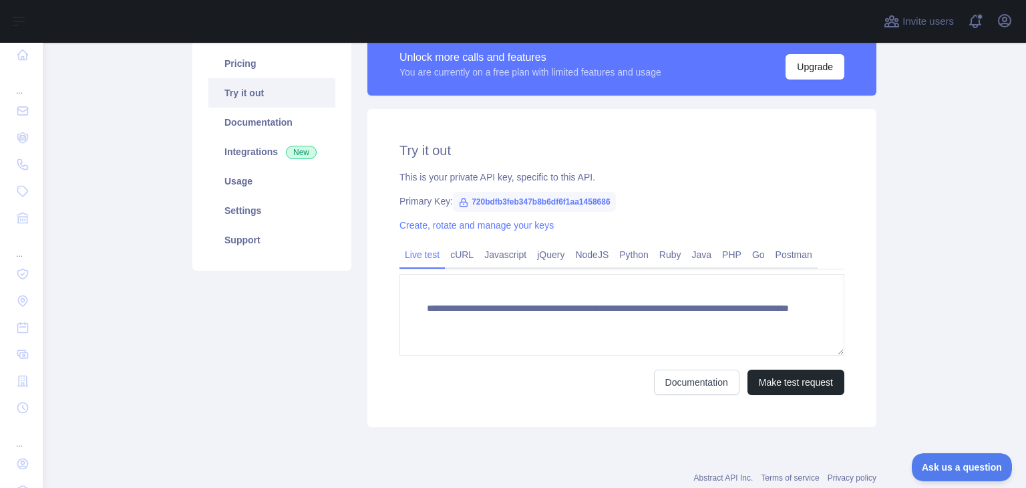
scroll to position [178, 0]
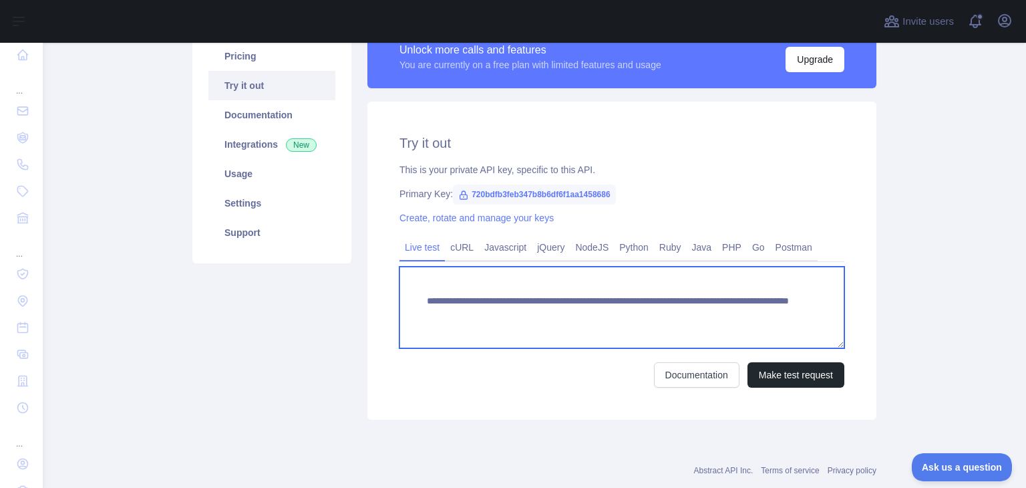
click at [529, 306] on textarea "**********" at bounding box center [622, 308] width 445 height 82
